Goal: Information Seeking & Learning: Learn about a topic

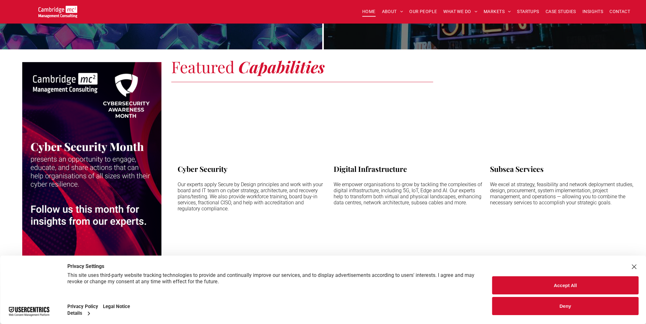
scroll to position [699, 0]
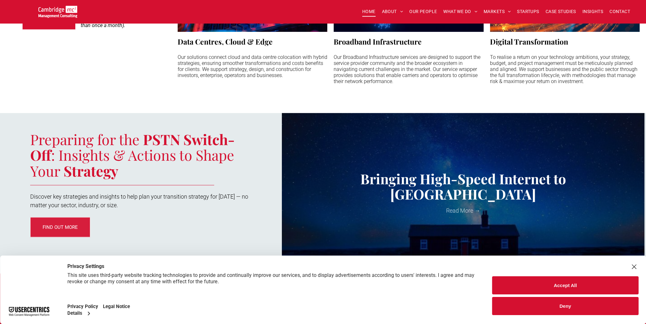
click at [631, 266] on div "Close Layer" at bounding box center [634, 266] width 9 height 9
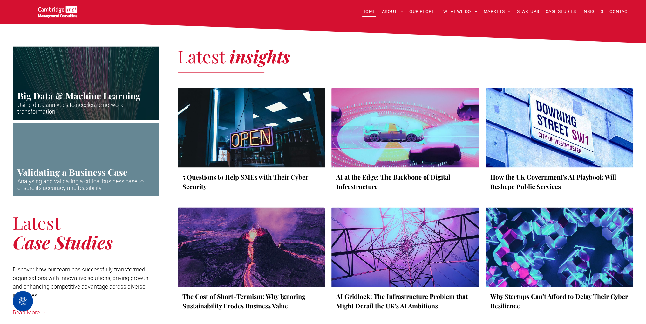
scroll to position [1370, 0]
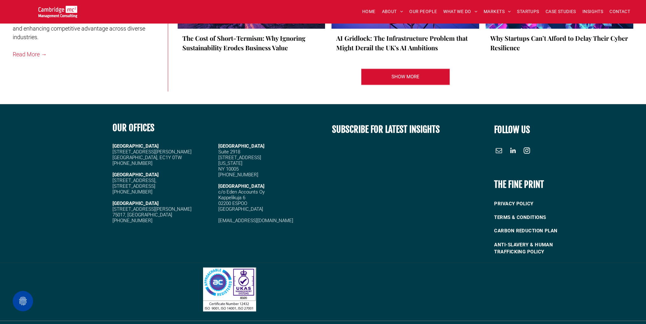
click at [111, 242] on div "OUR OFFICES LONDON 20 Garrett Street London, EC1Y 0TW +44 (0)1223 750335 CAMBRI…" at bounding box center [216, 187] width 216 height 145
drag, startPoint x: 381, startPoint y: 318, endPoint x: 310, endPoint y: 317, distance: 70.6
click at [310, 323] on h6 "© All rights reserved - Cambridge Management Consulting" at bounding box center [323, 326] width 183 height 5
copy span "Cambridge Management Consulting"
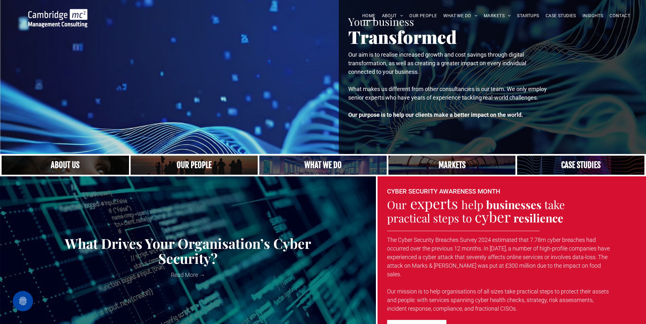
scroll to position [0, 0]
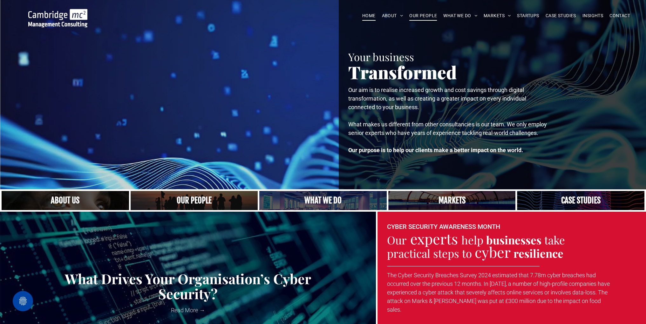
click at [426, 15] on span "OUR PEOPLE" at bounding box center [423, 16] width 28 height 10
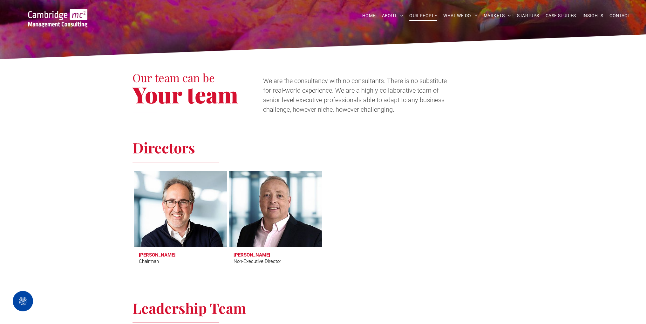
click at [381, 177] on div at bounding box center [370, 220] width 95 height 100
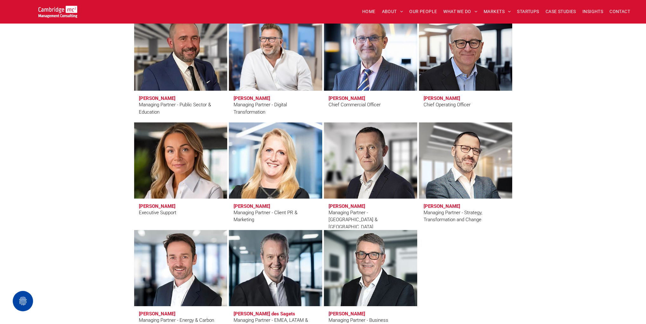
scroll to position [477, 0]
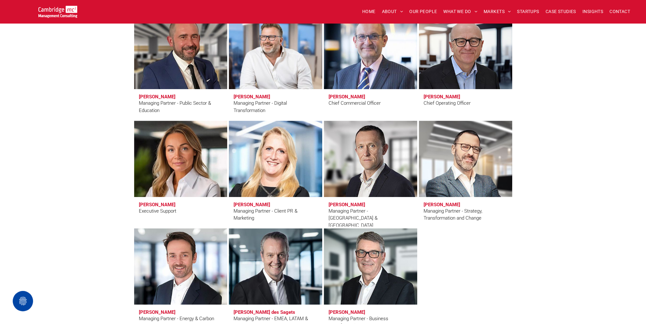
click at [507, 248] on div at bounding box center [465, 280] width 95 height 107
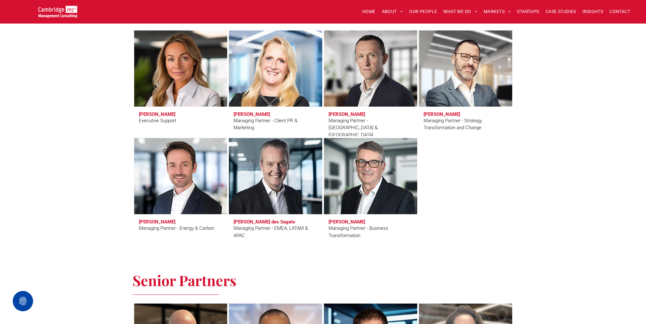
scroll to position [604, 0]
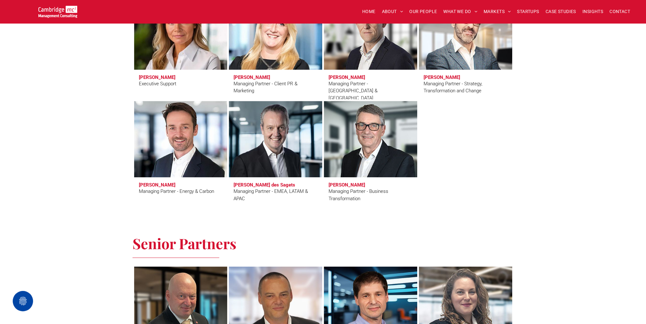
click at [172, 206] on span "Pete Nisbet Managing Partner - Energy & Carbon" at bounding box center [180, 192] width 93 height 30
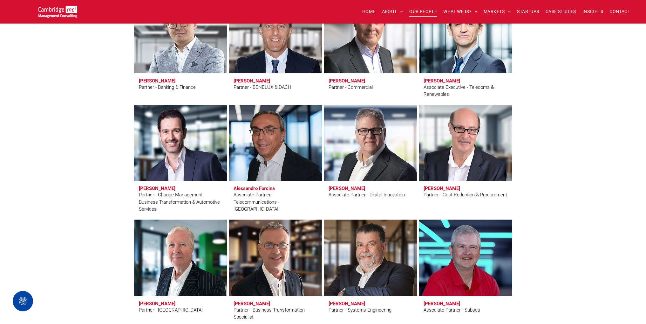
scroll to position [1621, 0]
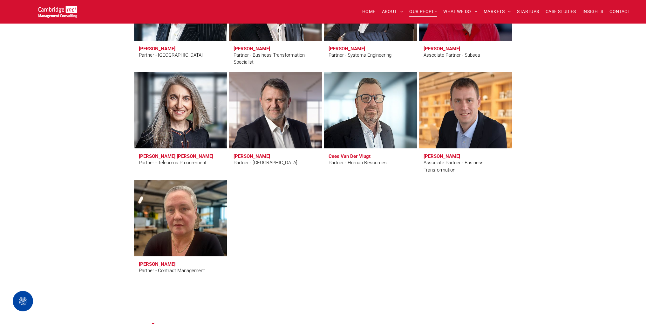
click at [310, 220] on div at bounding box center [275, 229] width 95 height 100
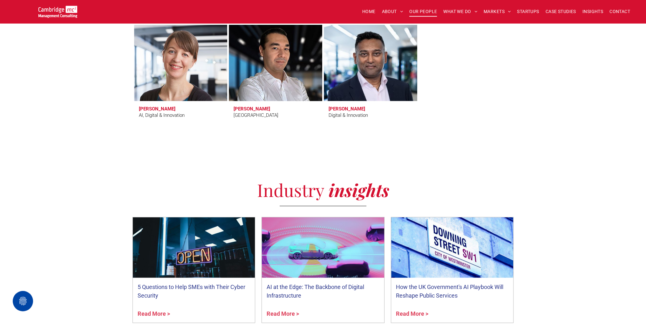
scroll to position [2162, 0]
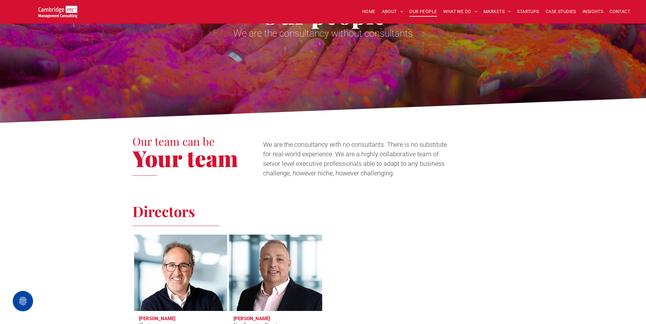
drag, startPoint x: 473, startPoint y: 205, endPoint x: 472, endPoint y: 209, distance: 3.9
click at [473, 205] on h2 "Directors" at bounding box center [323, 211] width 381 height 16
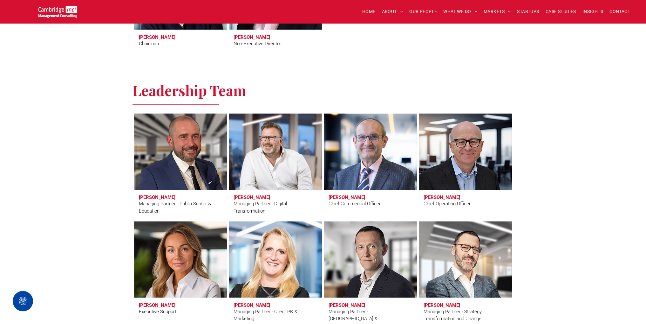
scroll to position [381, 0]
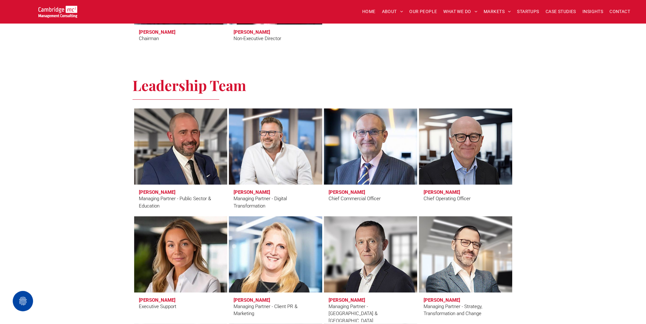
click at [108, 214] on div "Leadership Team Craig Cheney Managing Partner - Public Sector & Education Simon…" at bounding box center [323, 256] width 646 height 382
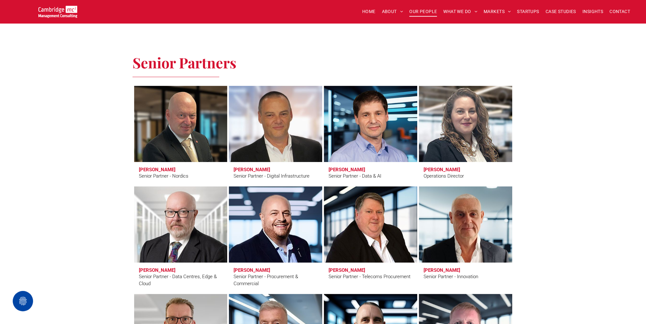
scroll to position [795, 0]
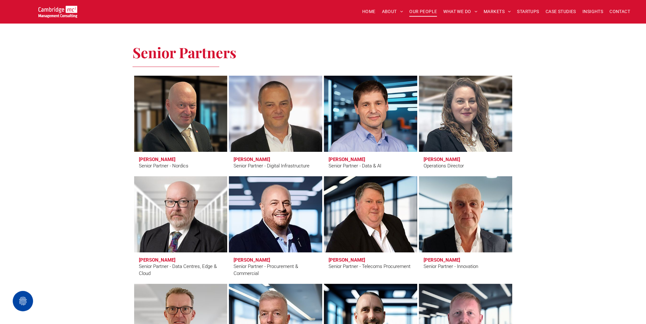
click at [87, 41] on div "Senior Partners Erling Aronsveen Senior Partner - Nordics Andy Bax Senior Partn…" at bounding box center [323, 281] width 646 height 494
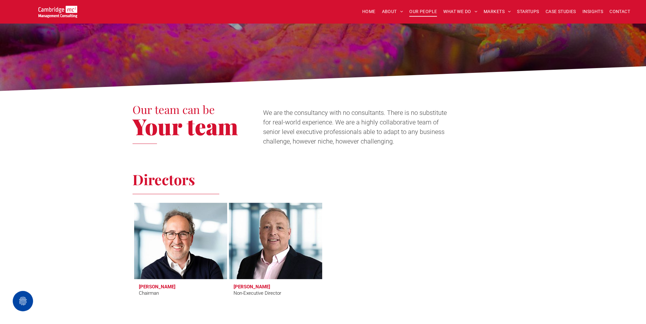
drag, startPoint x: 393, startPoint y: 195, endPoint x: 397, endPoint y: 195, distance: 4.5
click at [395, 195] on div "Directors Tim Passingham Chairman Richard Brown Non-Executive Director" at bounding box center [323, 238] width 381 height 134
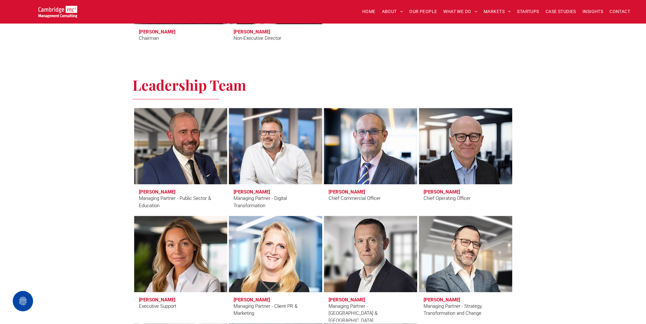
scroll to position [477, 0]
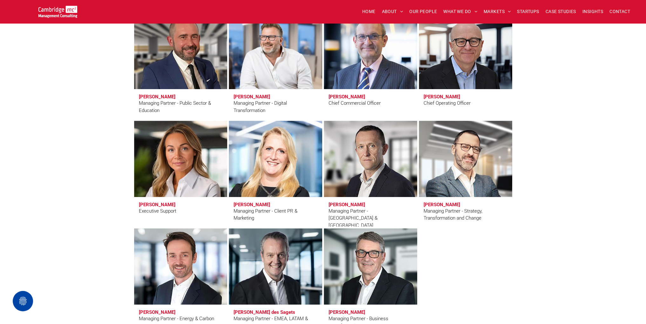
click at [494, 247] on div at bounding box center [465, 280] width 95 height 107
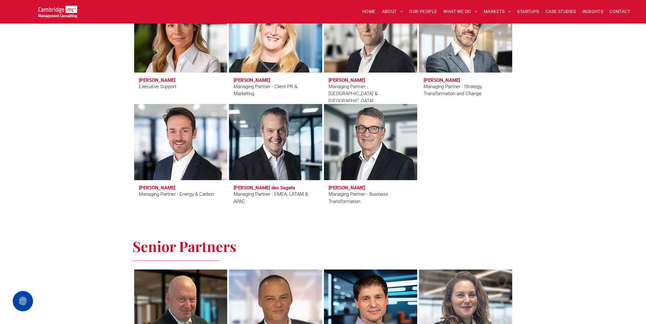
scroll to position [699, 0]
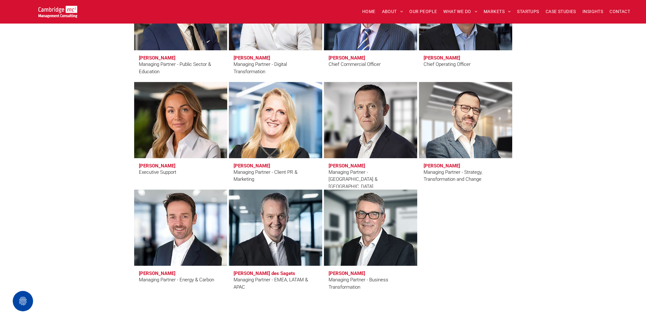
scroll to position [413, 0]
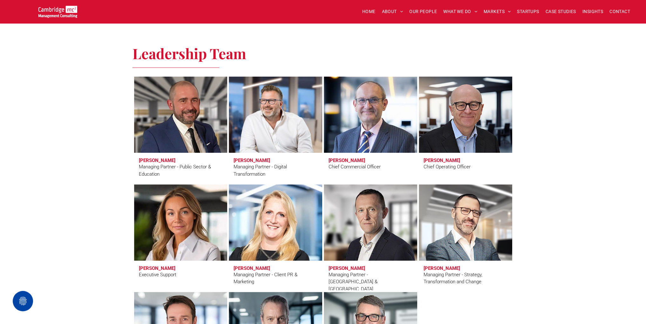
click at [629, 175] on div "Leadership Team Craig Cheney Managing Partner - Public Sector & Education Simon…" at bounding box center [323, 224] width 646 height 382
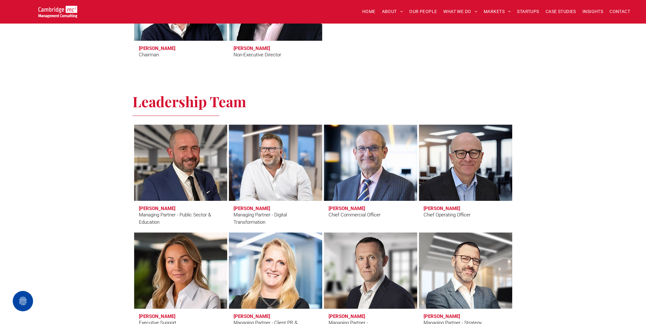
scroll to position [318, 0]
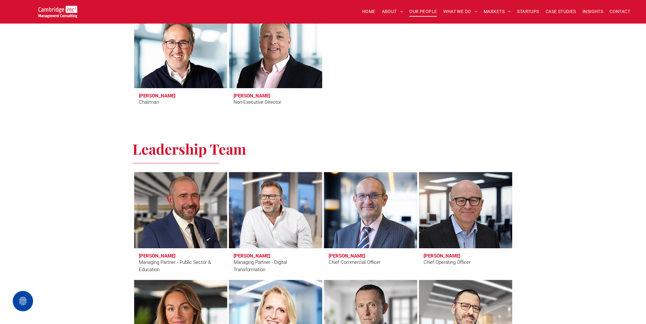
click at [590, 176] on div "Leadership Team Craig Cheney Managing Partner - Public Sector & Education Simon…" at bounding box center [323, 319] width 646 height 382
click at [584, 177] on div "Leadership Team Craig Cheney Managing Partner - Public Sector & Education Simon…" at bounding box center [323, 319] width 646 height 382
drag, startPoint x: 554, startPoint y: 169, endPoint x: 549, endPoint y: 162, distance: 9.2
click at [552, 167] on div "Leadership Team Craig Cheney Managing Partner - Public Sector & Education Simon…" at bounding box center [323, 319] width 646 height 382
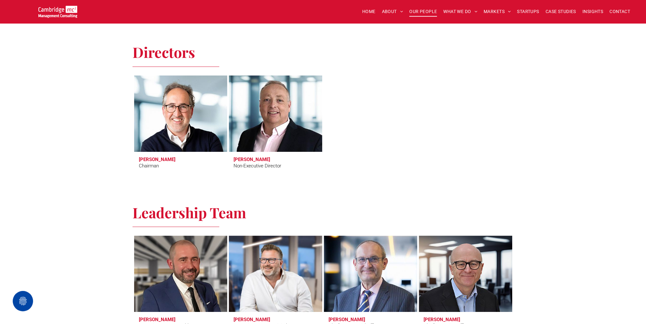
click at [420, 168] on div at bounding box center [465, 124] width 95 height 100
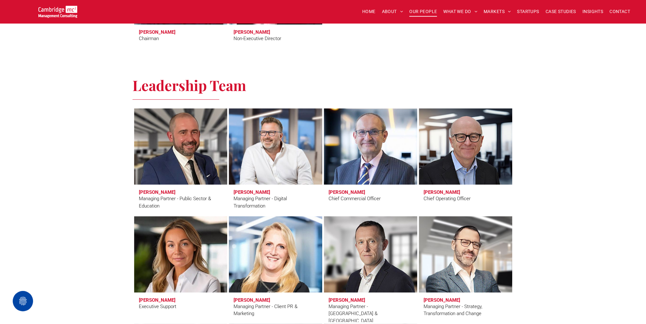
scroll to position [223, 0]
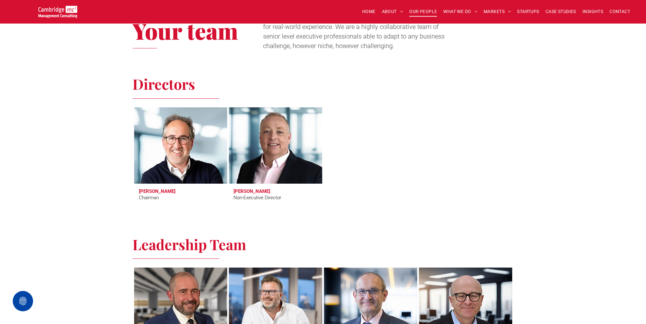
click at [418, 155] on div at bounding box center [465, 156] width 95 height 100
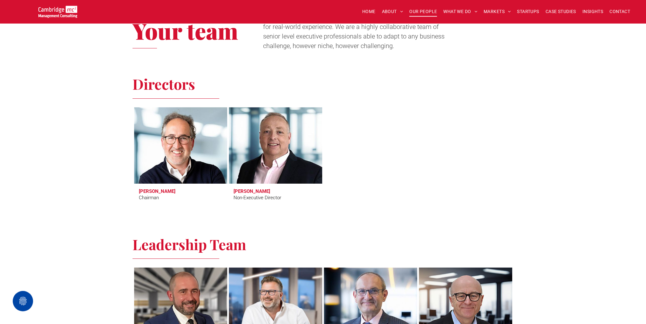
click at [146, 126] on link at bounding box center [180, 145] width 99 height 81
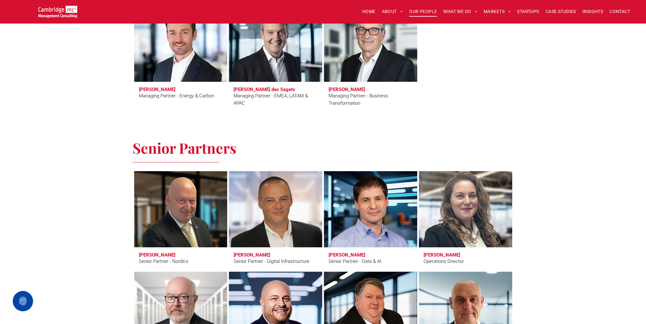
scroll to position [858, 0]
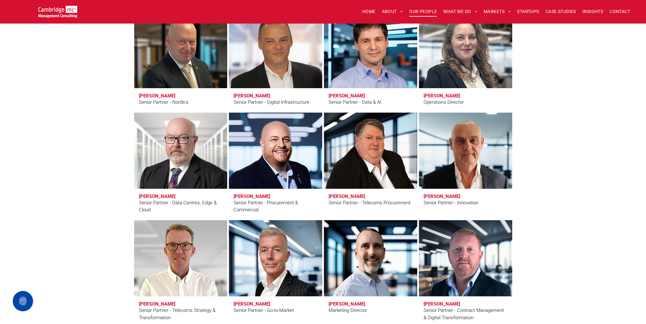
click at [538, 162] on div "Senior Partners Erling Aronsveen Senior Partner - Nordics Andy Bax Senior Partn…" at bounding box center [323, 217] width 646 height 494
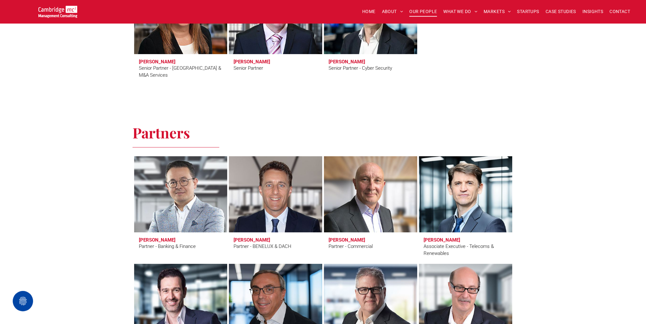
scroll to position [1049, 0]
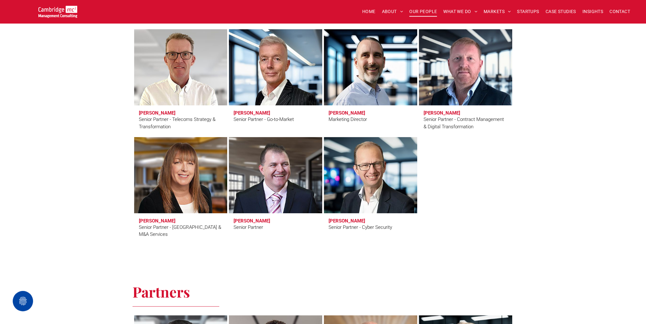
click at [526, 177] on div "Senior Partners Erling Aronsveen Senior Partner - Nordics Andy Bax Senior Partn…" at bounding box center [323, 26] width 646 height 494
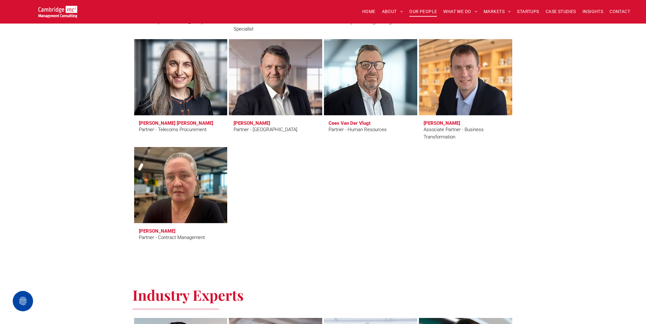
scroll to position [1685, 0]
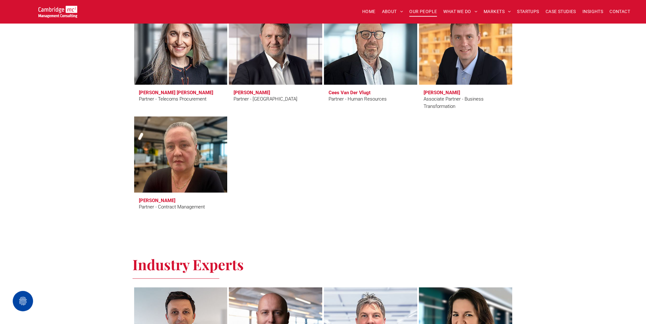
click at [349, 180] on div at bounding box center [370, 165] width 95 height 100
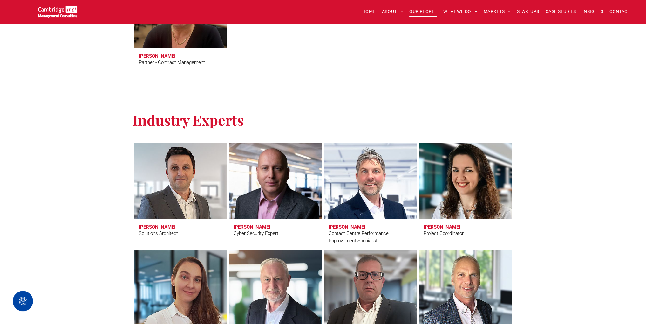
scroll to position [1844, 0]
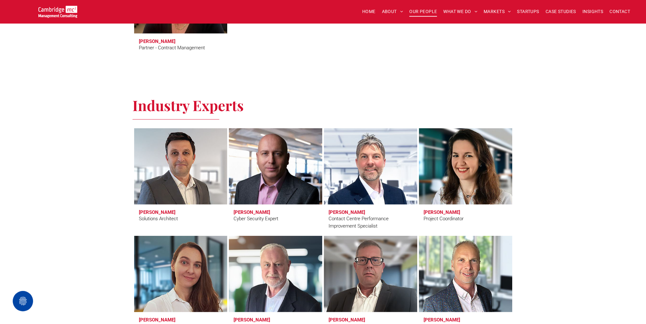
click at [569, 204] on div "Industry Experts Steve Furness Solutions Architect Vladimir Jirasek Cyber Secur…" at bounding box center [323, 275] width 646 height 379
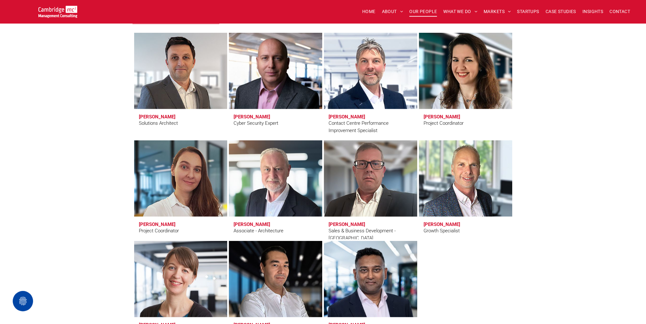
scroll to position [2098, 0]
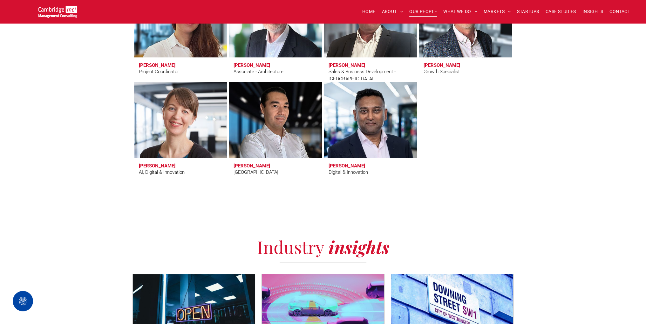
click at [457, 169] on div at bounding box center [465, 131] width 95 height 100
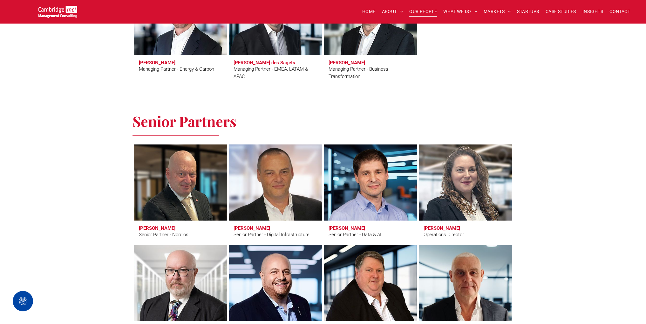
scroll to position [699, 0]
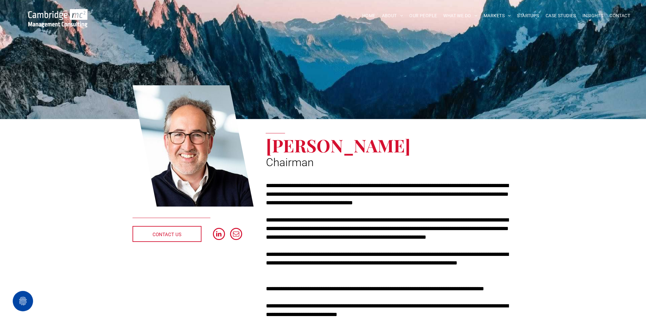
scroll to position [127, 0]
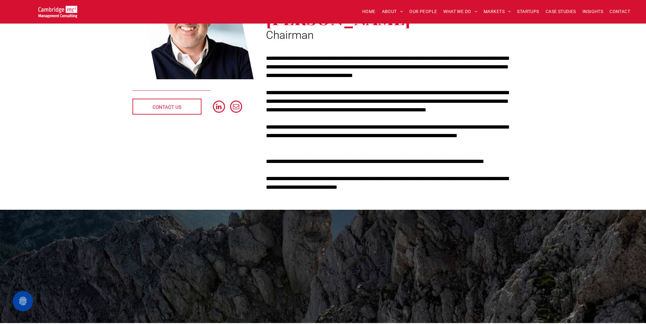
click at [346, 161] on p "**********" at bounding box center [390, 161] width 248 height 9
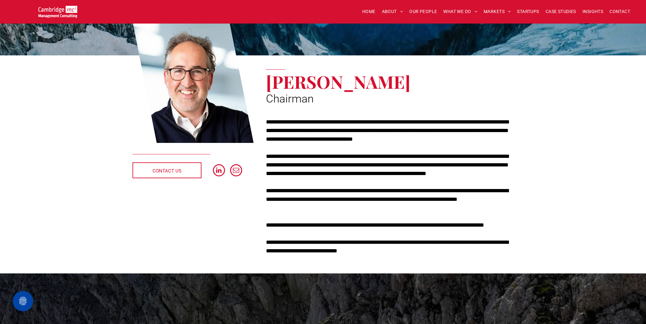
scroll to position [95, 0]
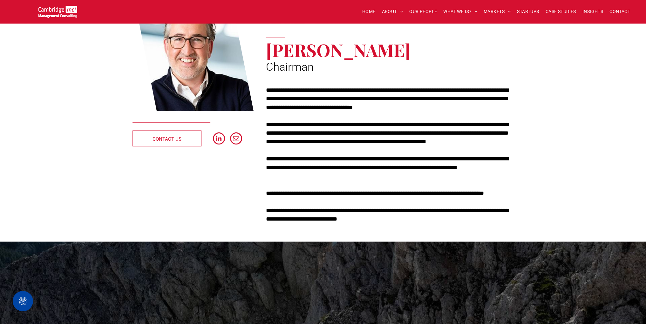
click at [365, 130] on p "**********" at bounding box center [390, 133] width 248 height 26
click at [381, 156] on p "**********" at bounding box center [390, 167] width 248 height 26
drag, startPoint x: 417, startPoint y: 182, endPoint x: 244, endPoint y: 163, distance: 173.9
click at [415, 182] on div "**********" at bounding box center [390, 154] width 248 height 137
